Goal: Task Accomplishment & Management: Complete application form

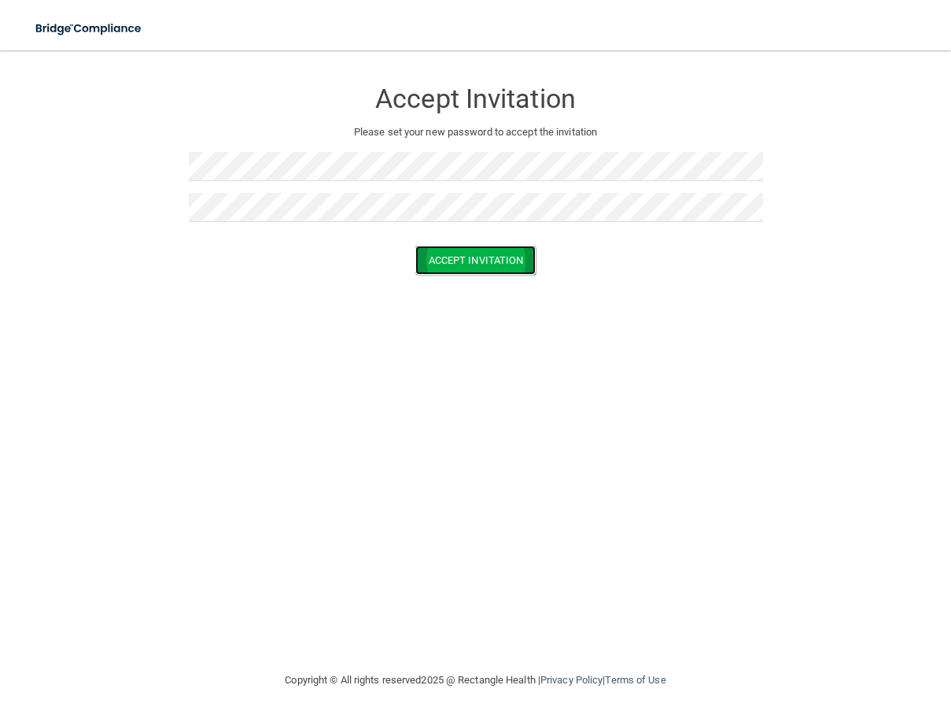
click at [487, 253] on button "Accept Invitation" at bounding box center [475, 259] width 121 height 29
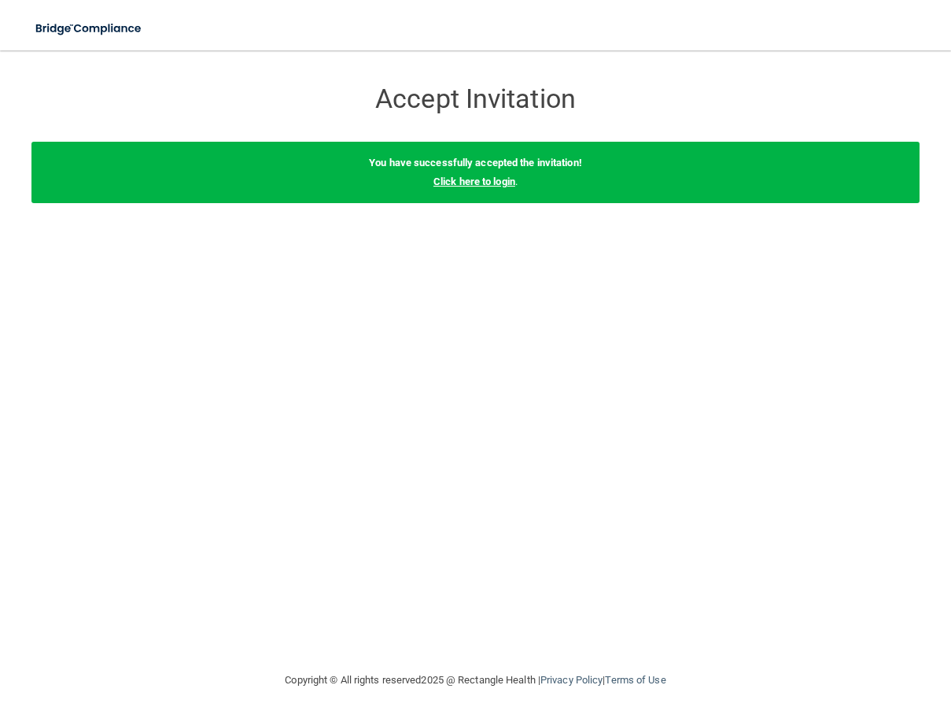
click at [497, 184] on link "Click here to login" at bounding box center [475, 181] width 82 height 12
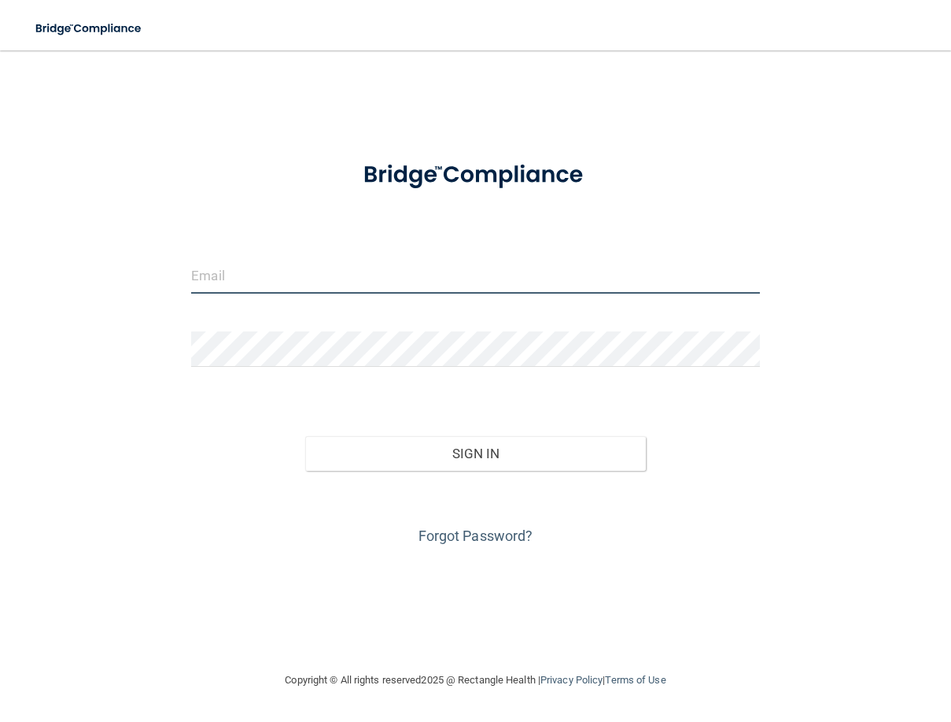
click at [333, 270] on input "email" at bounding box center [475, 275] width 569 height 35
type input "[PERSON_NAME][EMAIL_ADDRESS][PERSON_NAME][DOMAIN_NAME]"
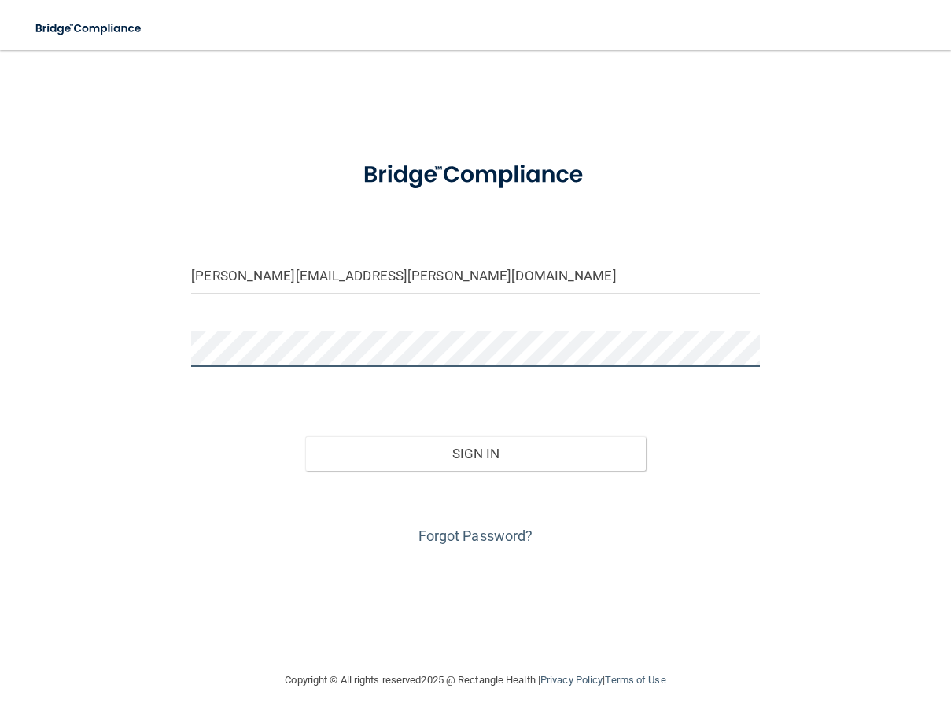
click at [305, 436] on button "Sign In" at bounding box center [475, 453] width 341 height 35
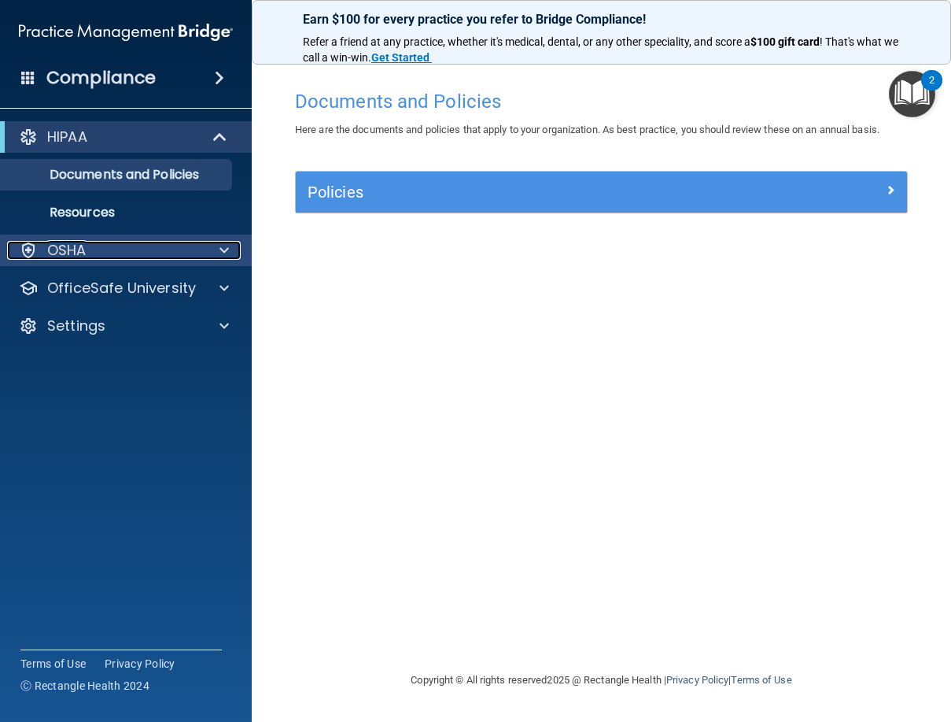
click at [211, 255] on div at bounding box center [221, 250] width 39 height 19
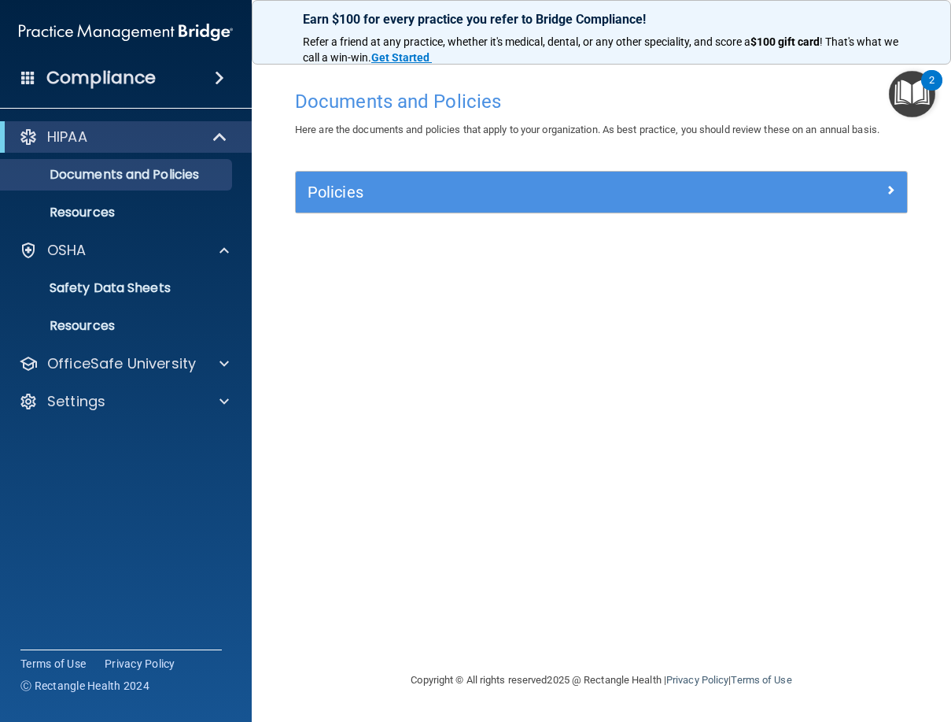
click at [203, 84] on div "Compliance" at bounding box center [126, 78] width 252 height 35
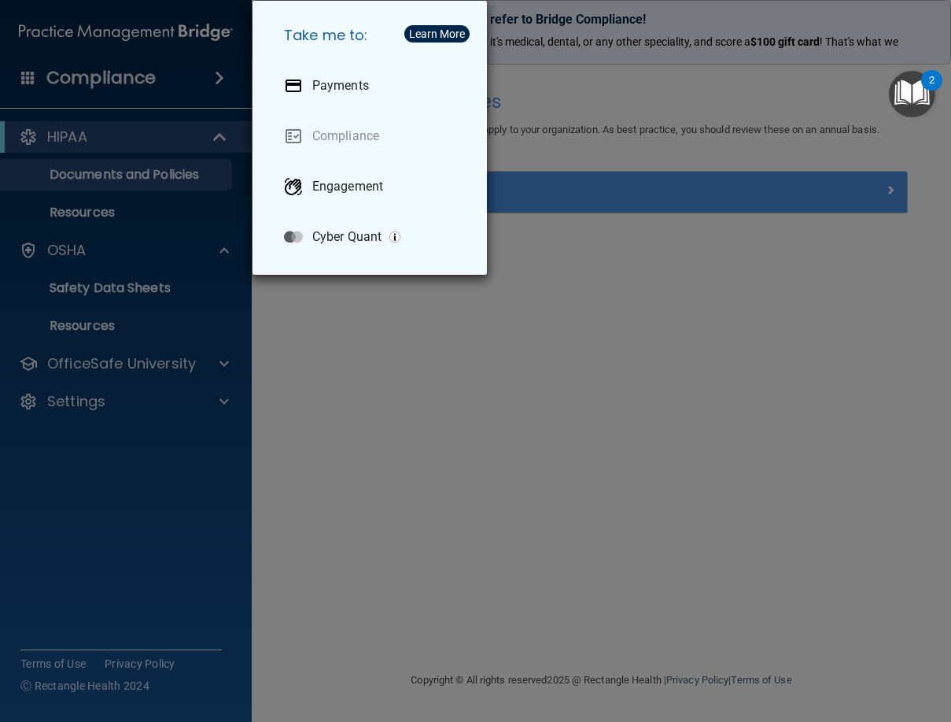
click at [456, 364] on div "Take me to: Payments Compliance Engagement Cyber Quant" at bounding box center [475, 361] width 951 height 722
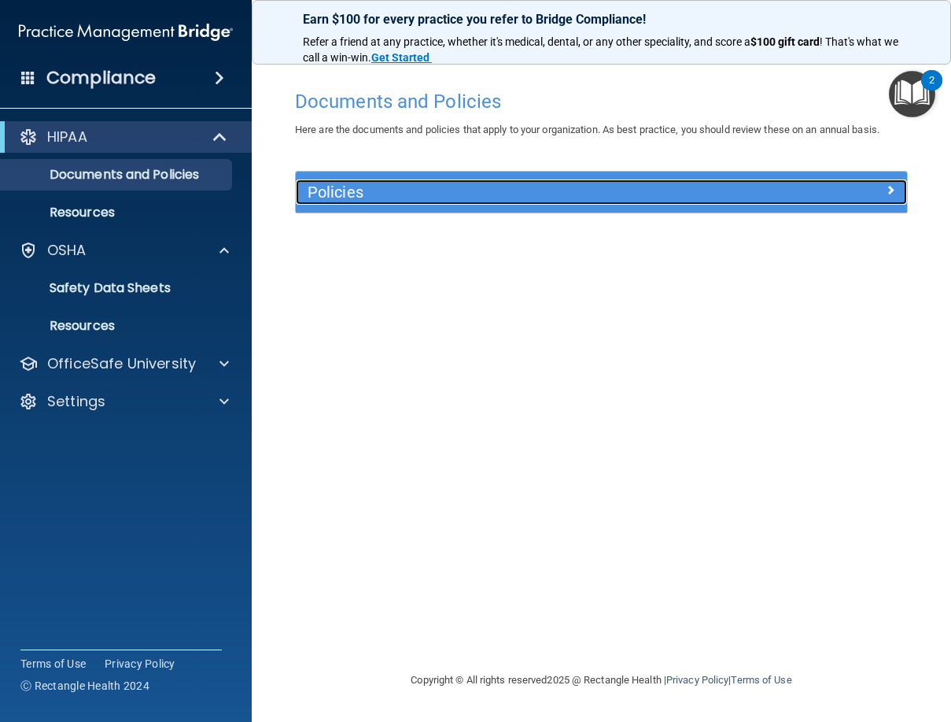
click at [388, 197] on h5 "Policies" at bounding box center [525, 191] width 435 height 17
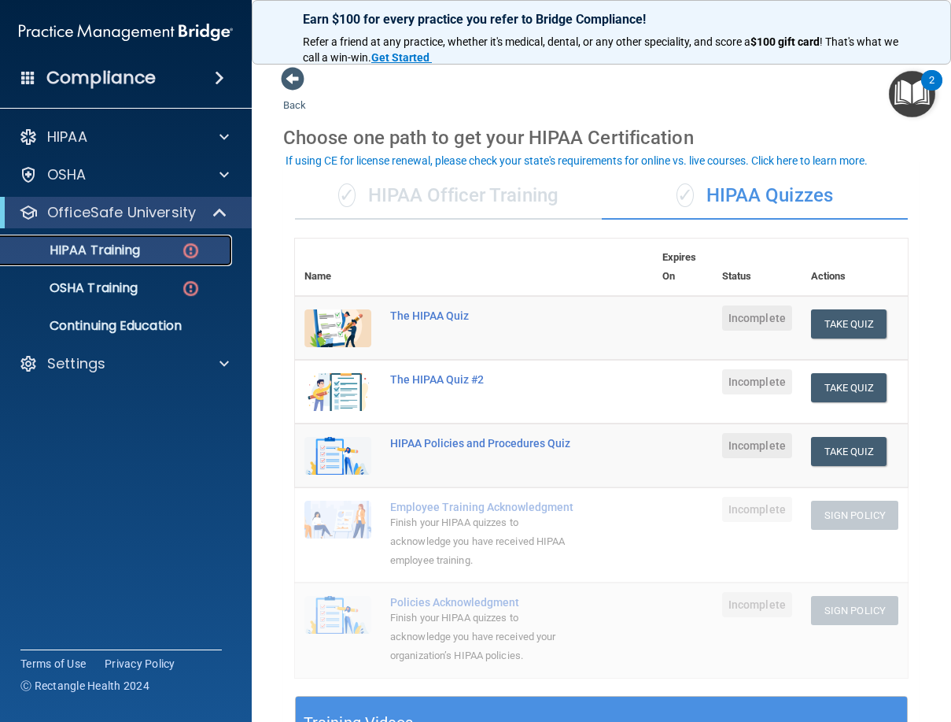
click at [106, 253] on p "HIPAA Training" at bounding box center [75, 250] width 130 height 16
click at [533, 201] on div "✓ HIPAA Officer Training" at bounding box center [448, 195] width 307 height 47
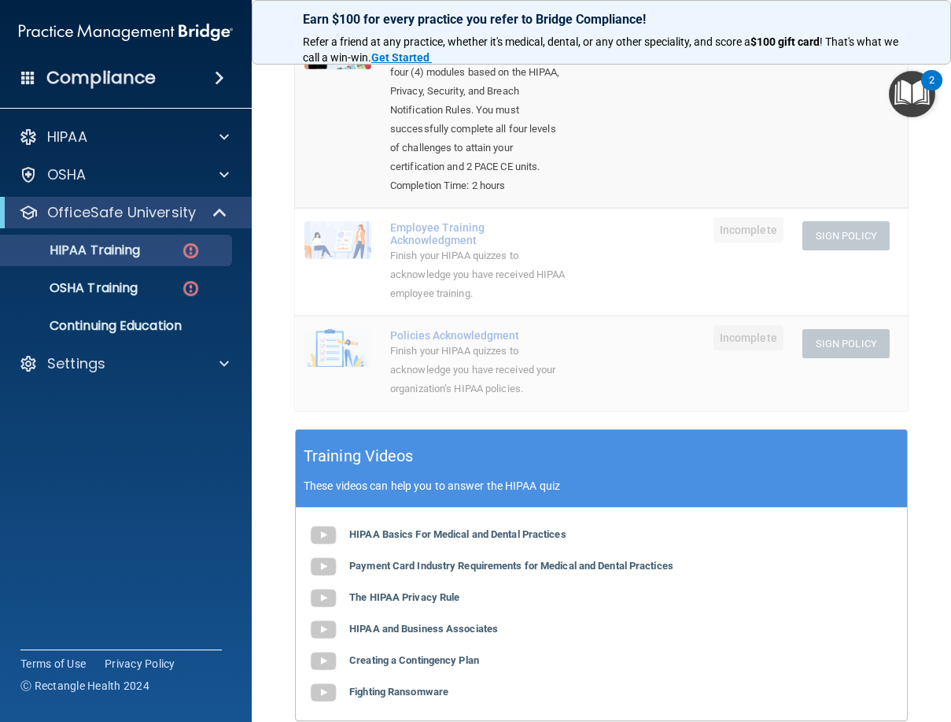
scroll to position [5, 0]
